Goal: Information Seeking & Learning: Learn about a topic

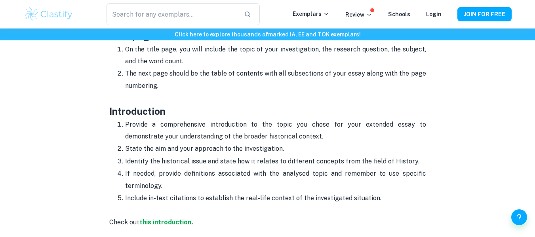
scroll to position [412, 0]
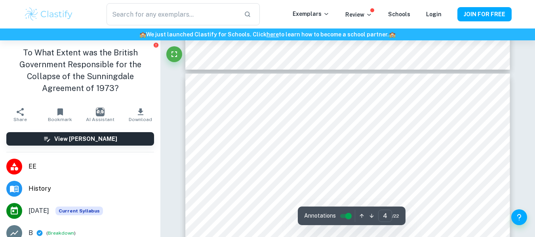
scroll to position [1353, 0]
type input "3"
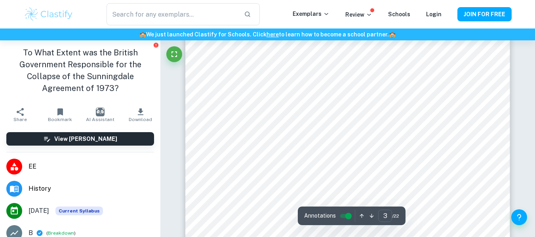
scroll to position [978, 0]
